Goal: Task Accomplishment & Management: Use online tool/utility

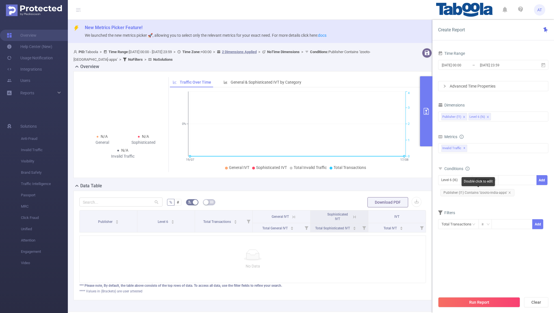
click at [508, 192] on icon "icon: close" at bounding box center [509, 193] width 2 height 2
click at [454, 180] on div "Level 6 (l6)" at bounding box center [451, 179] width 20 height 9
click at [452, 188] on li "Publisher (l1)" at bounding box center [455, 190] width 34 height 9
click at [506, 179] on div at bounding box center [517, 179] width 32 height 9
paste input "uinterview-upolitics"
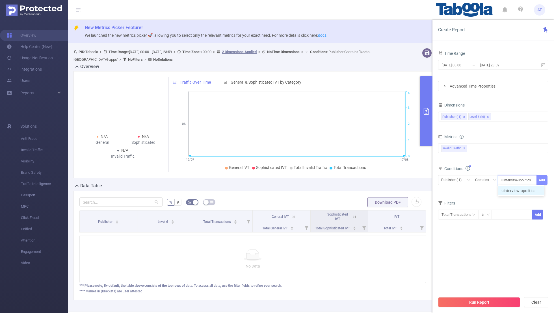
type input "uinterview-upolitics"
click at [538, 177] on button "Add" at bounding box center [541, 180] width 11 height 10
click at [474, 236] on div "Time Range [DATE] 00:00 _ [DATE] 23:59 Advanced Time Properties Dimensions Publ…" at bounding box center [493, 146] width 110 height 194
click at [473, 304] on button "Run Report" at bounding box center [479, 302] width 82 height 10
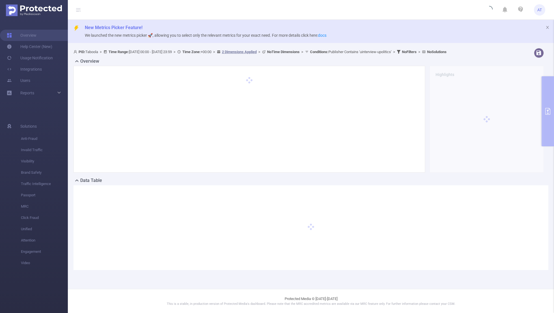
click at [473, 304] on p "This is a stable, in production version of Protected Media's dashboard. Please …" at bounding box center [311, 304] width 458 height 5
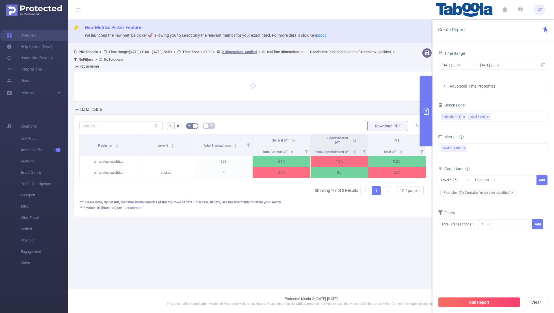
click at [354, 139] on icon at bounding box center [354, 140] width 5 height 5
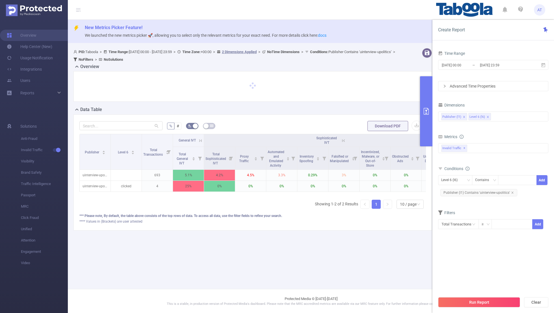
click at [200, 139] on icon at bounding box center [200, 140] width 5 height 5
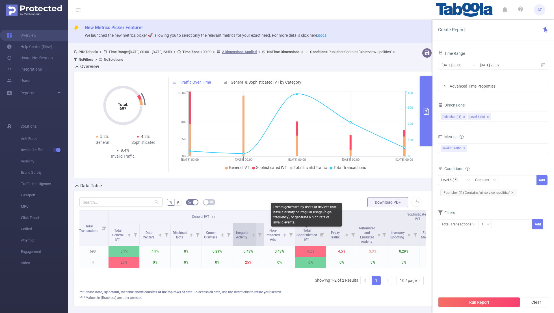
scroll to position [0, 214]
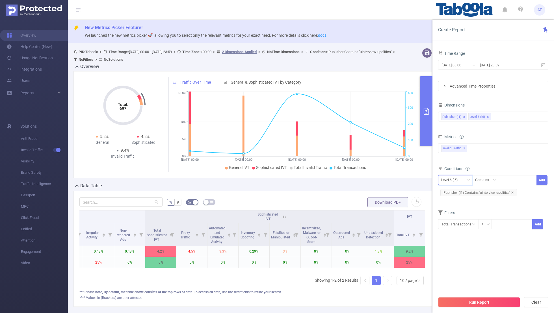
click at [466, 180] on icon "icon: down" at bounding box center [467, 180] width 3 height 3
click at [443, 190] on li "Publisher (l1)" at bounding box center [455, 190] width 34 height 9
click at [511, 192] on icon "icon: close" at bounding box center [512, 193] width 2 height 2
click at [511, 184] on span "Publisher (l1) Contains Add" at bounding box center [493, 180] width 110 height 10
click at [507, 180] on div at bounding box center [517, 179] width 32 height 9
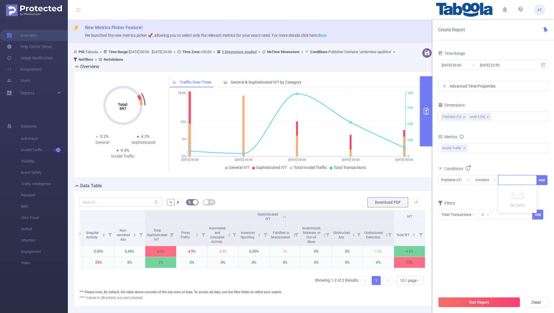
paste input "crowdyfan-hb"
type input "crowdyfan-hb"
click at [542, 179] on button "Add" at bounding box center [541, 180] width 11 height 10
click at [492, 206] on form "Dimensions Publisher (l1) Level 6 (l6) Metrics bp_total bp_adult bp_arms bp_cri…" at bounding box center [493, 168] width 110 height 135
click at [476, 303] on button "Run Report" at bounding box center [479, 302] width 82 height 10
